Goal: Navigation & Orientation: Find specific page/section

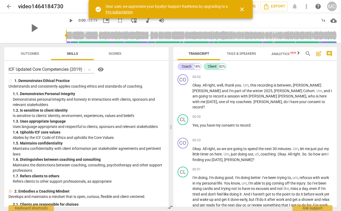
click at [9, 5] on span "arrow_back" at bounding box center [9, 6] width 6 height 6
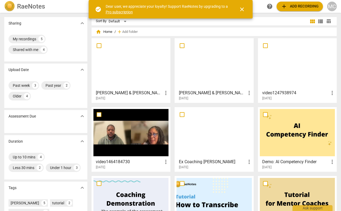
click at [133, 86] on div at bounding box center [131, 63] width 75 height 47
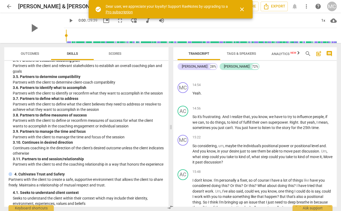
scroll to position [1955, 0]
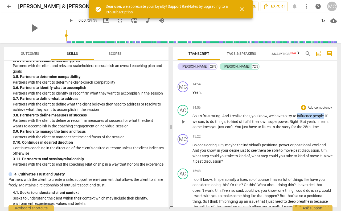
drag, startPoint x: 297, startPoint y: 131, endPoint x: 324, endPoint y: 132, distance: 27.5
click at [324, 130] on p "So it's frustrating . And I realize that , you know , we have to try to influen…" at bounding box center [263, 121] width 140 height 17
click at [301, 125] on icon "button" at bounding box center [303, 125] width 5 height 6
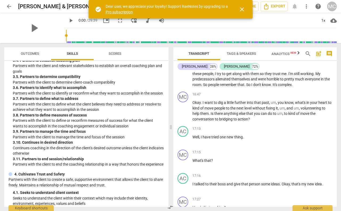
scroll to position [2094, 0]
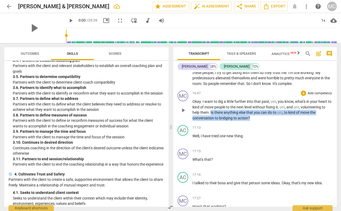
drag, startPoint x: 211, startPoint y: 128, endPoint x: 250, endPoint y: 136, distance: 40.4
click at [250, 120] on p "Okay . I want to dig a little further into that past , um , you know , what's i…" at bounding box center [263, 110] width 140 height 22
click at [262, 126] on icon "button" at bounding box center [261, 126] width 3 height 4
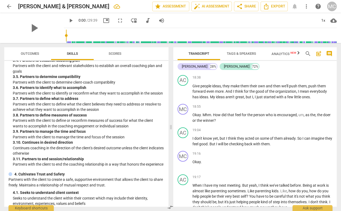
scroll to position [2442, 0]
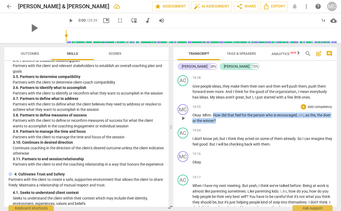
drag, startPoint x: 214, startPoint y: 131, endPoint x: 223, endPoint y: 136, distance: 10.7
click at [223, 123] on p "Okay . Mhm . How did that feel for the person who is encouraged , um , as the ,…" at bounding box center [263, 117] width 140 height 11
click at [235, 128] on icon "button" at bounding box center [234, 129] width 3 height 4
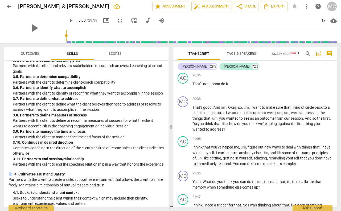
scroll to position [2795, 0]
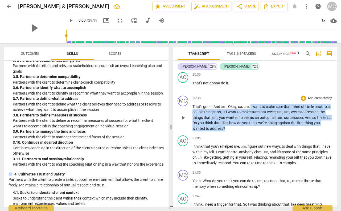
drag, startPoint x: 251, startPoint y: 121, endPoint x: 225, endPoint y: 145, distance: 34.7
click at [225, 131] on p "That's good . And um . Okay , so , um , I want to make sure that I kind of circ…" at bounding box center [263, 117] width 140 height 27
click at [237, 137] on icon "button" at bounding box center [236, 137] width 3 height 4
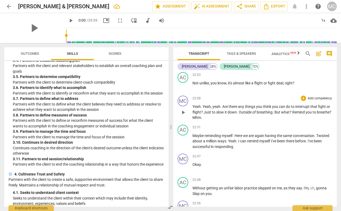
scroll to position [3003, 0]
